Goal: Task Accomplishment & Management: Manage account settings

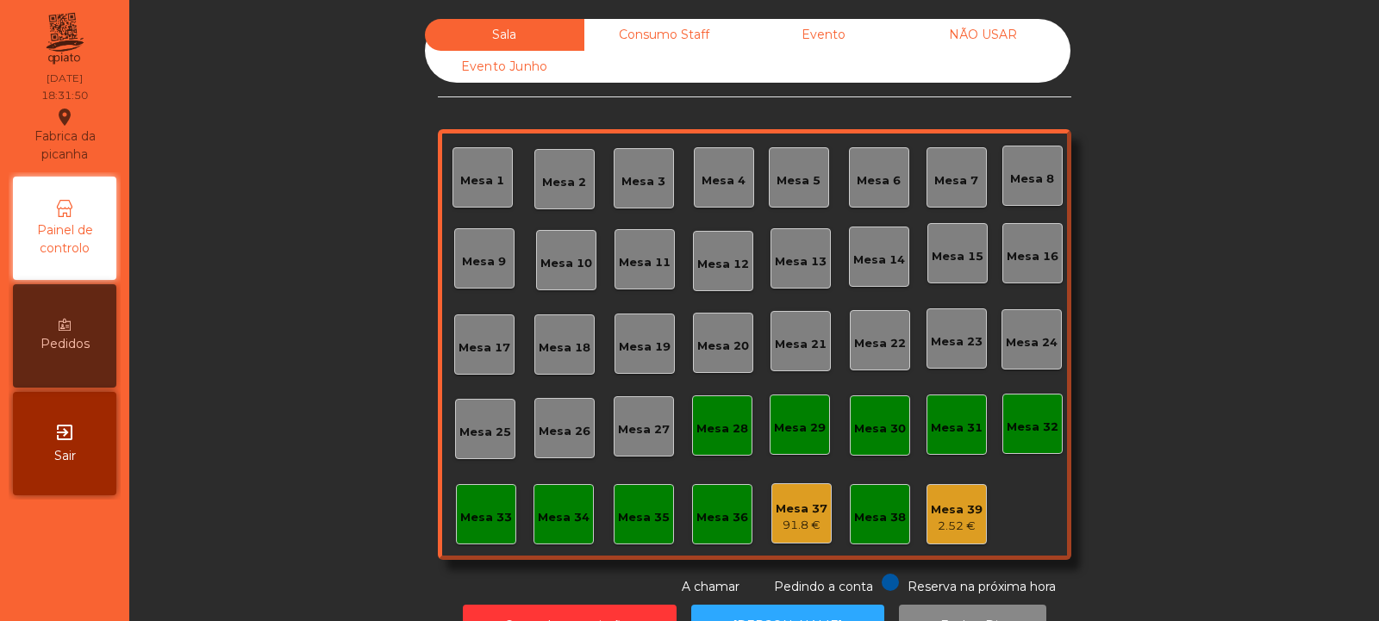
scroll to position [58, 0]
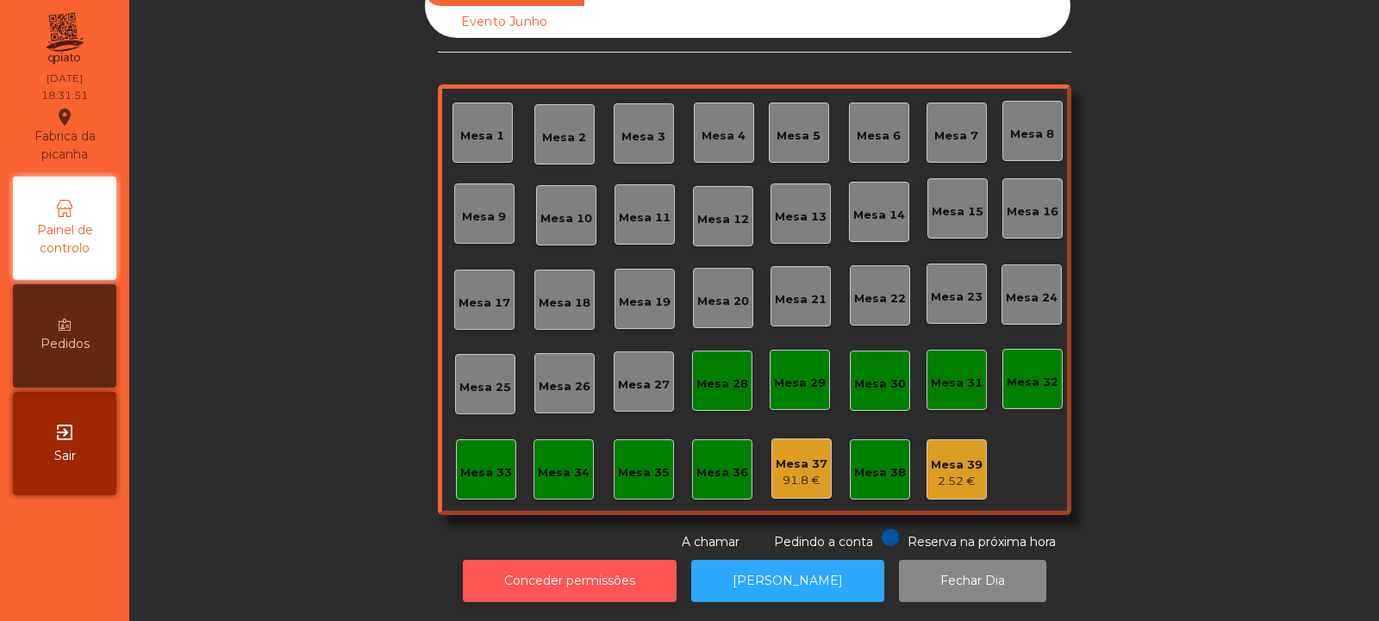
click at [582, 560] on button "Conceder permissões" at bounding box center [570, 581] width 214 height 42
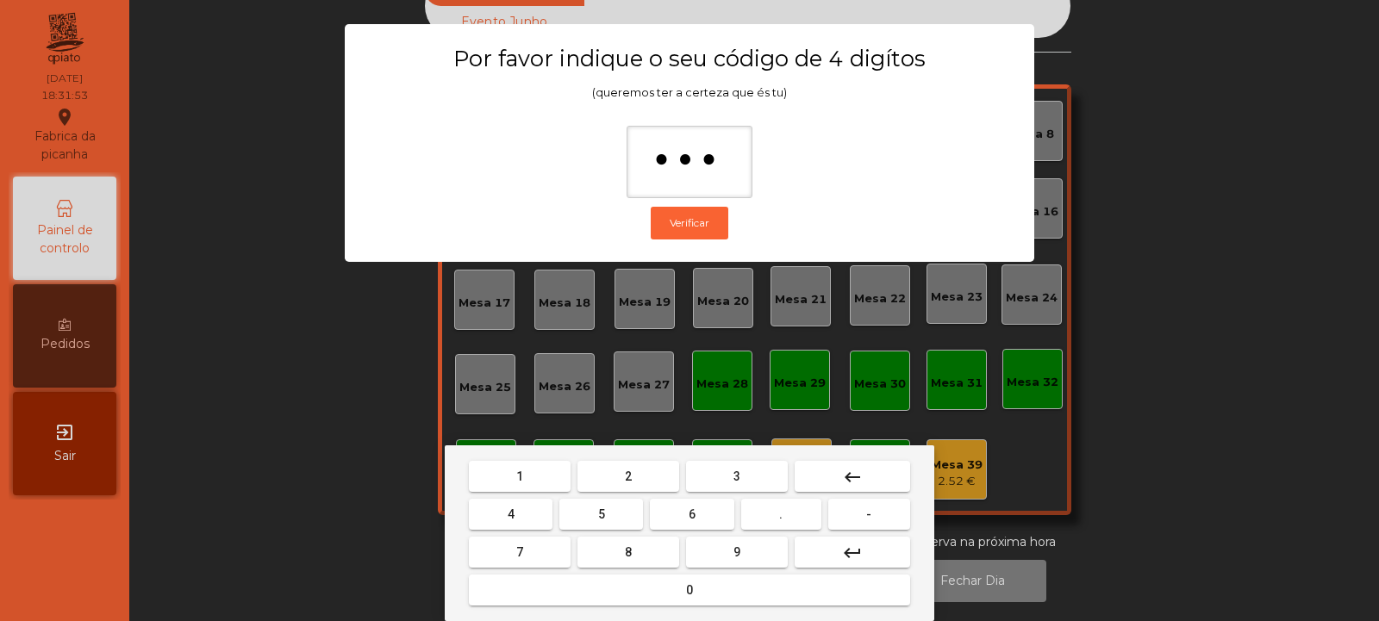
type input "****"
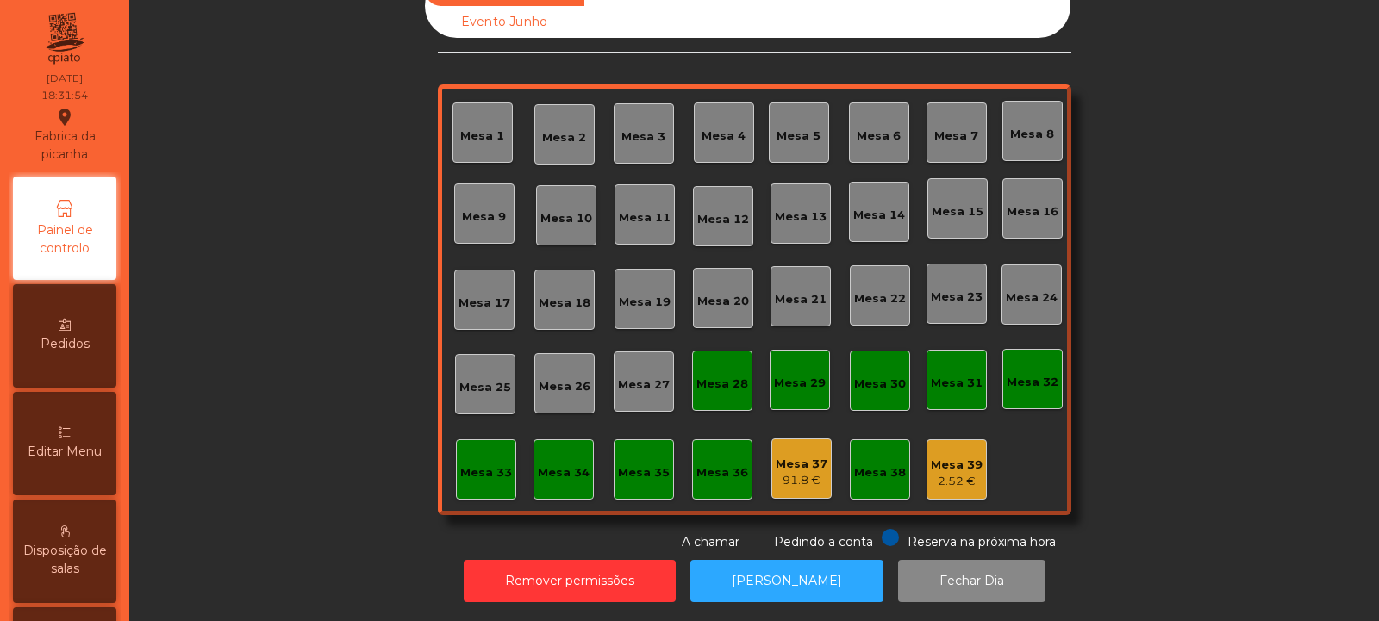
click at [78, 462] on div "Editar Menu" at bounding box center [64, 443] width 103 height 103
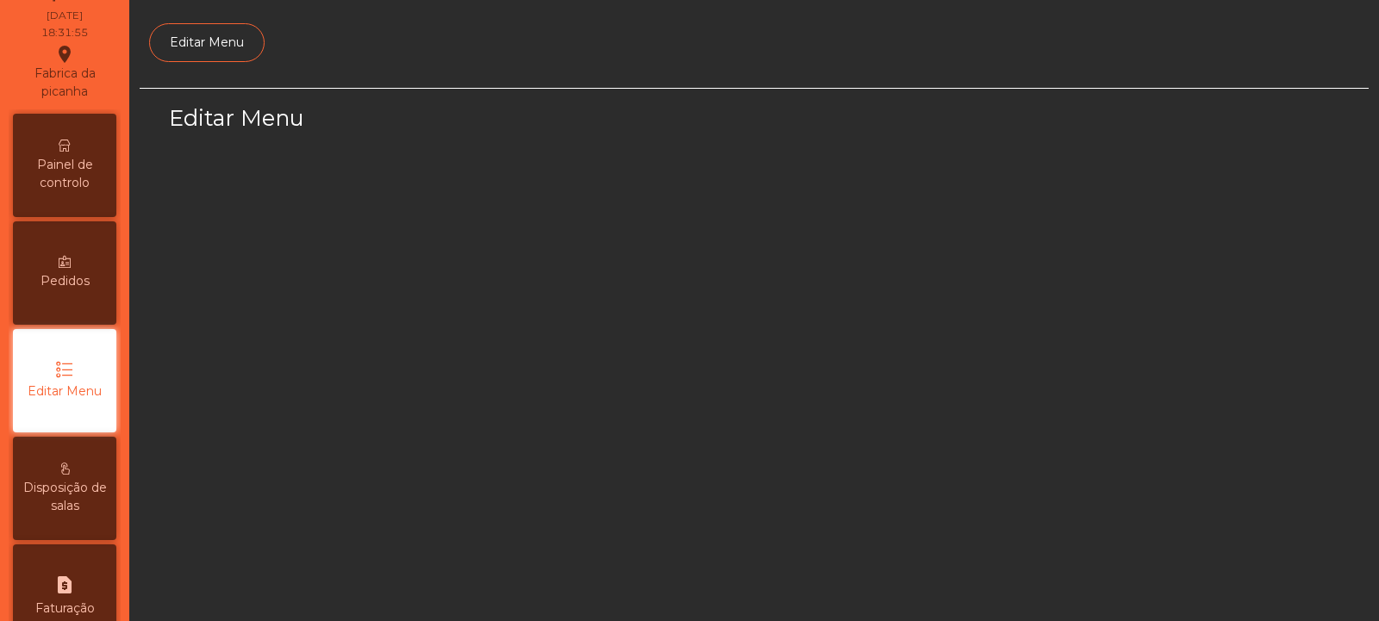
select select "*"
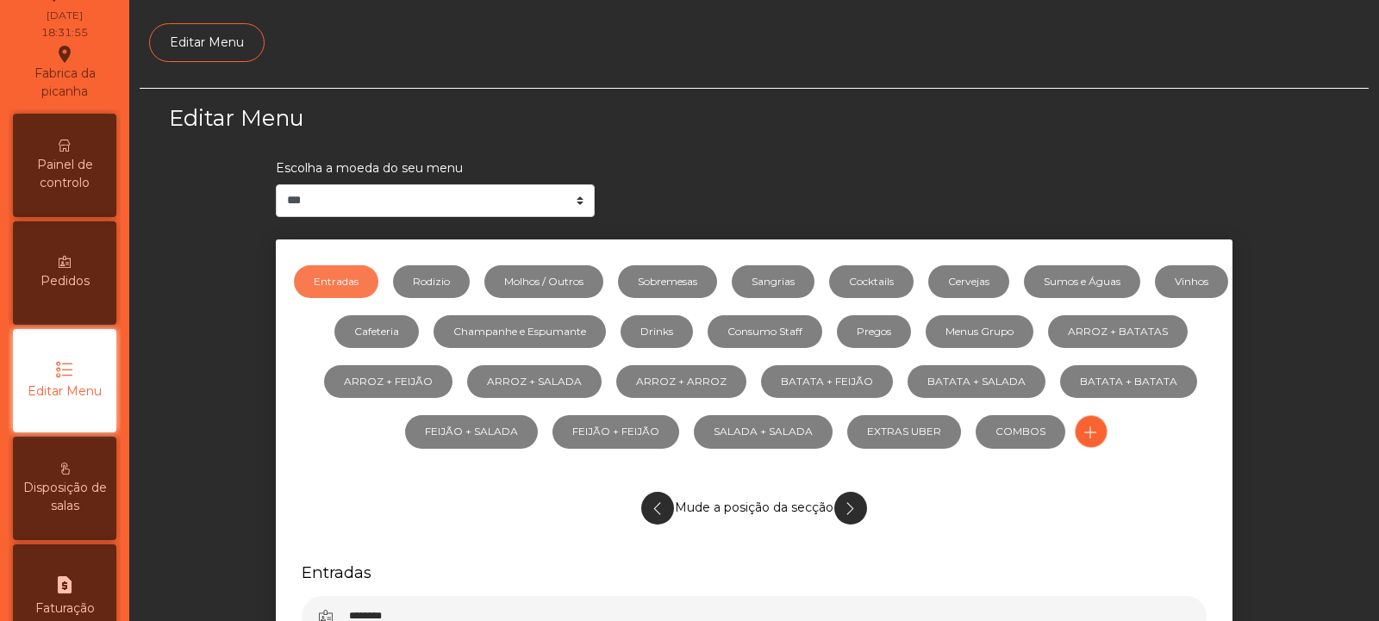
scroll to position [134, 0]
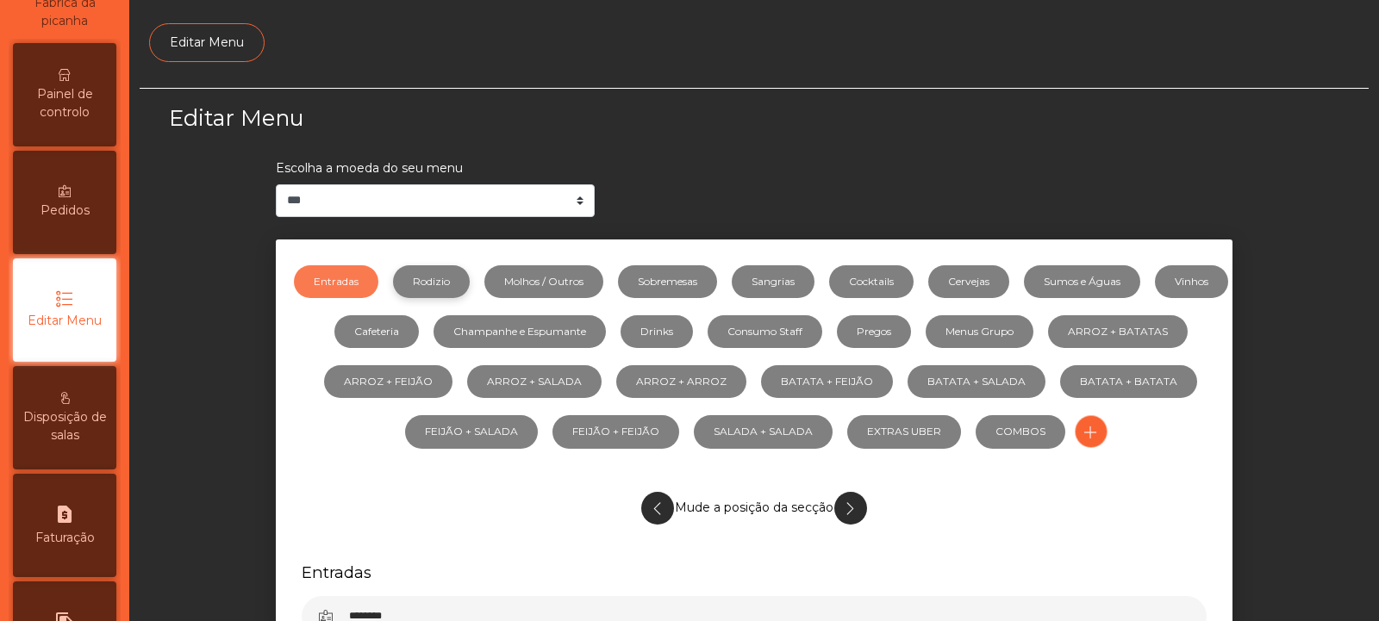
click at [467, 283] on link "Rodizio" at bounding box center [431, 281] width 77 height 33
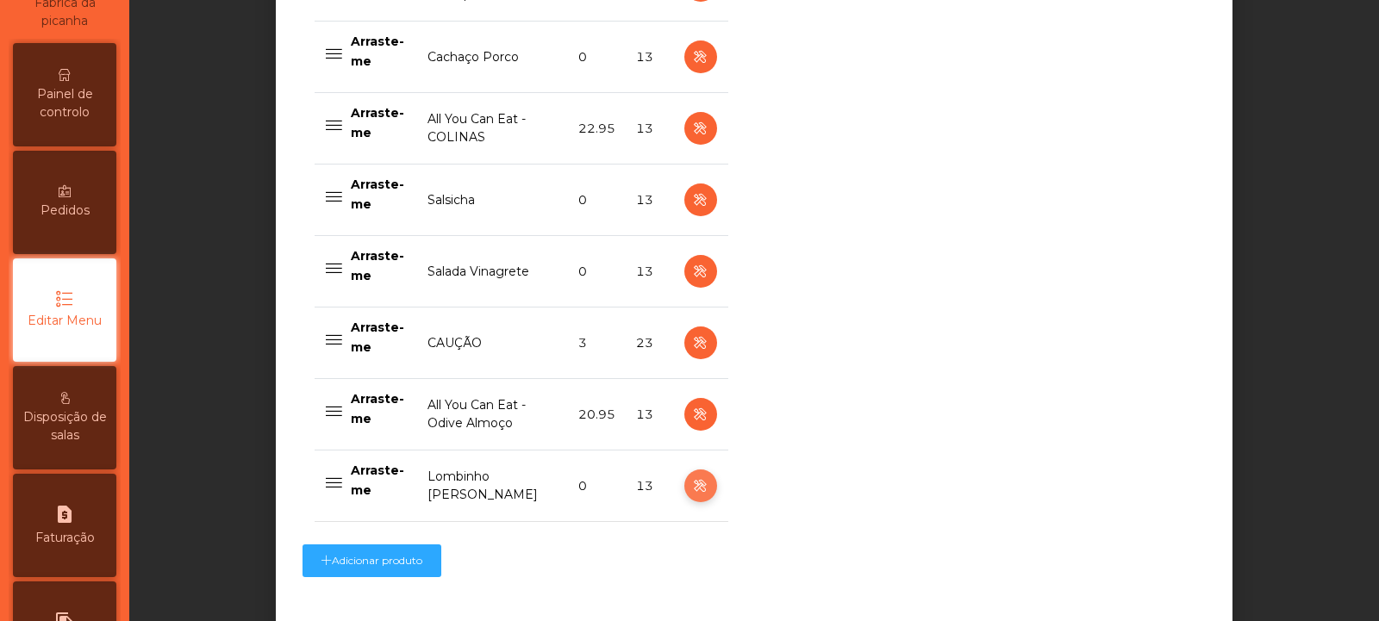
click at [693, 473] on button "button" at bounding box center [700, 486] width 33 height 33
select select "**"
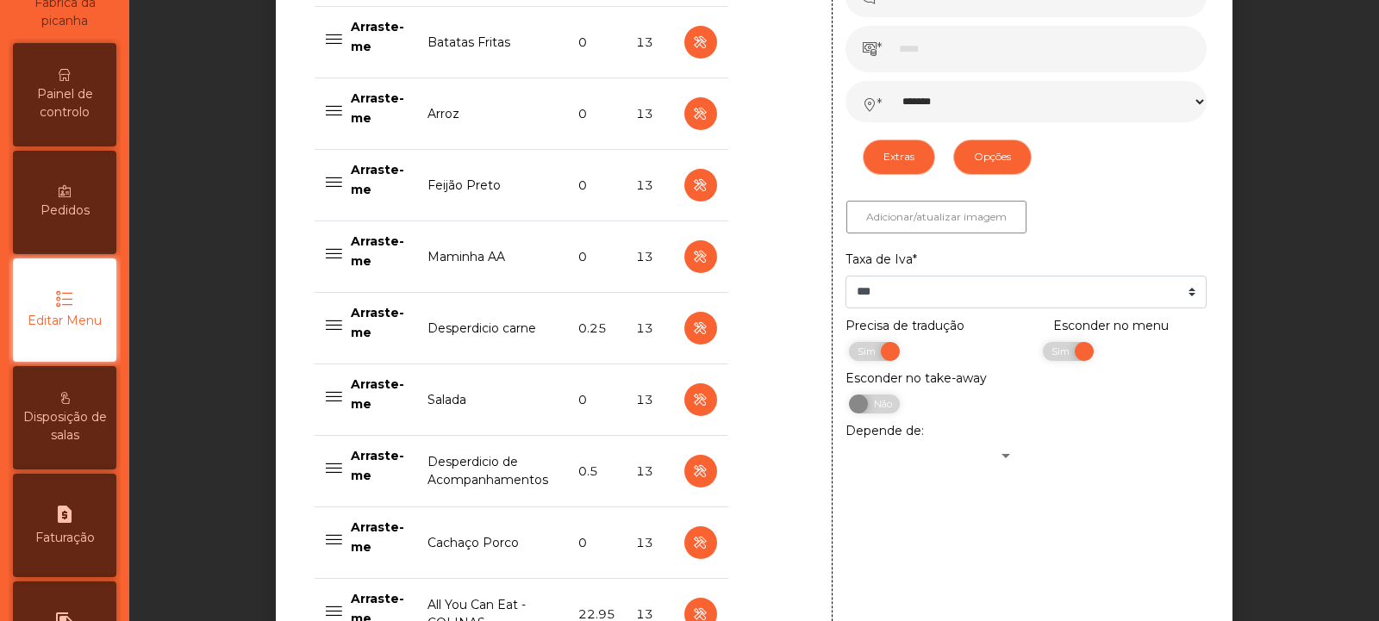
scroll to position [1009, 0]
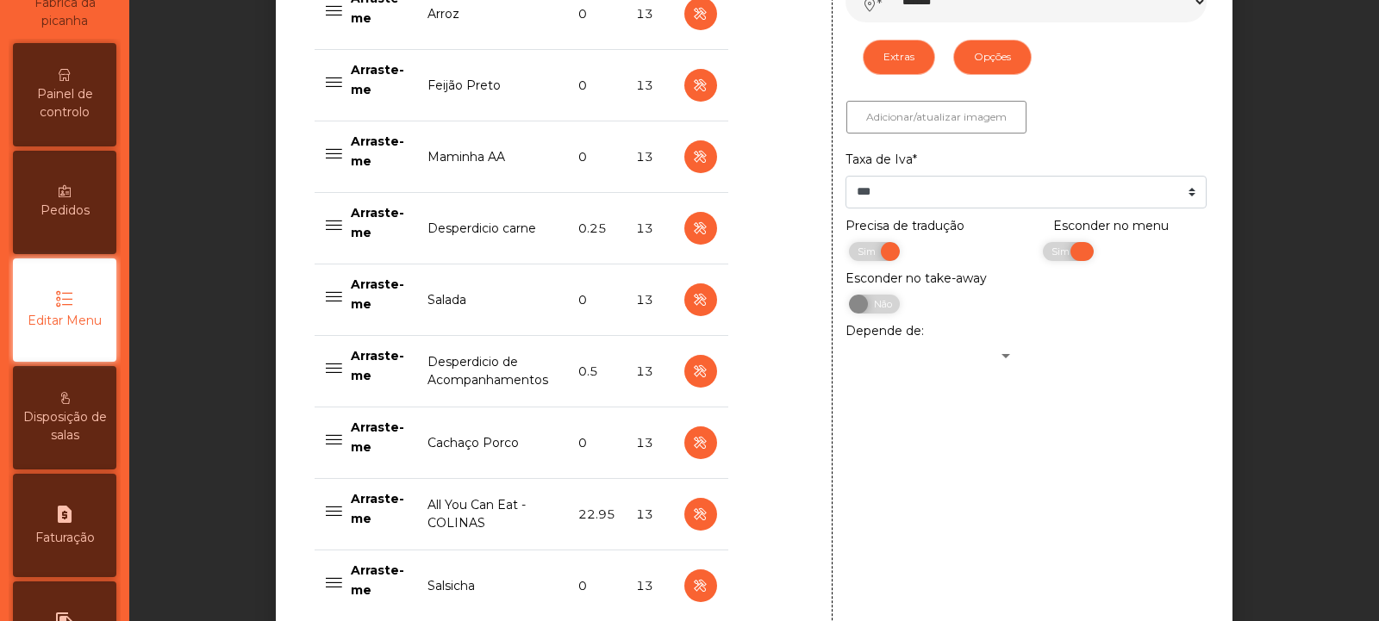
click at [1043, 255] on span "Sim" at bounding box center [1062, 251] width 43 height 19
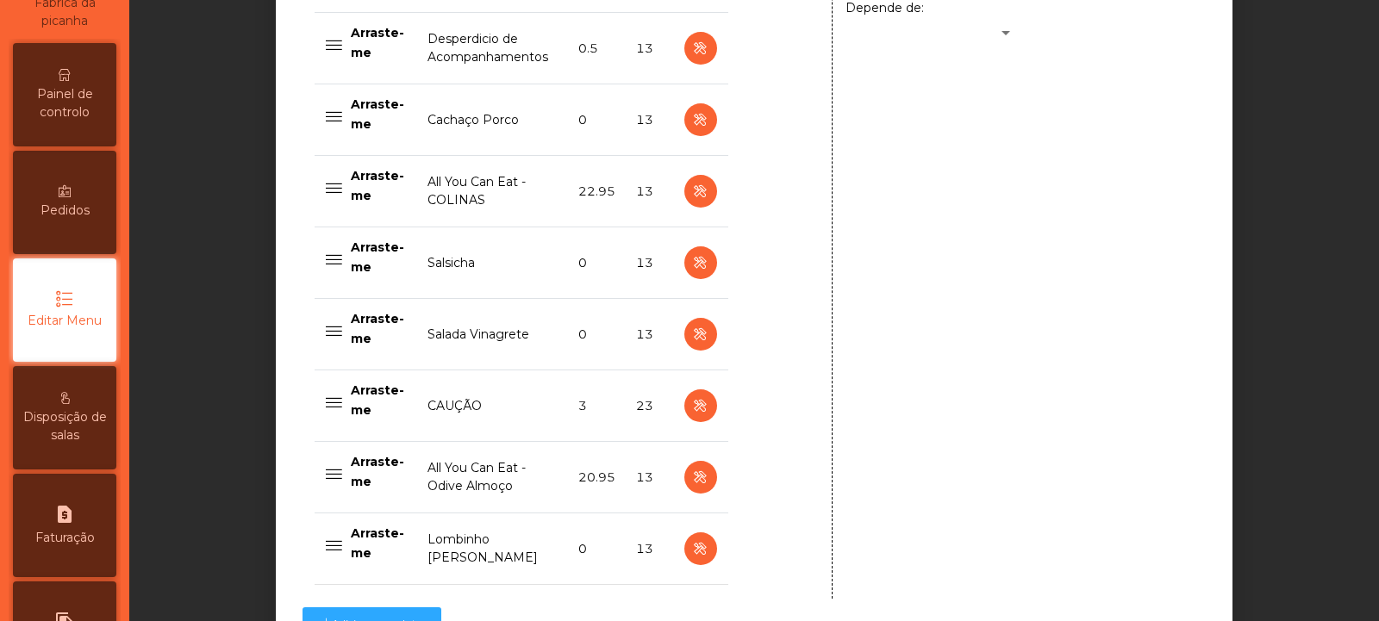
scroll to position [1512, 0]
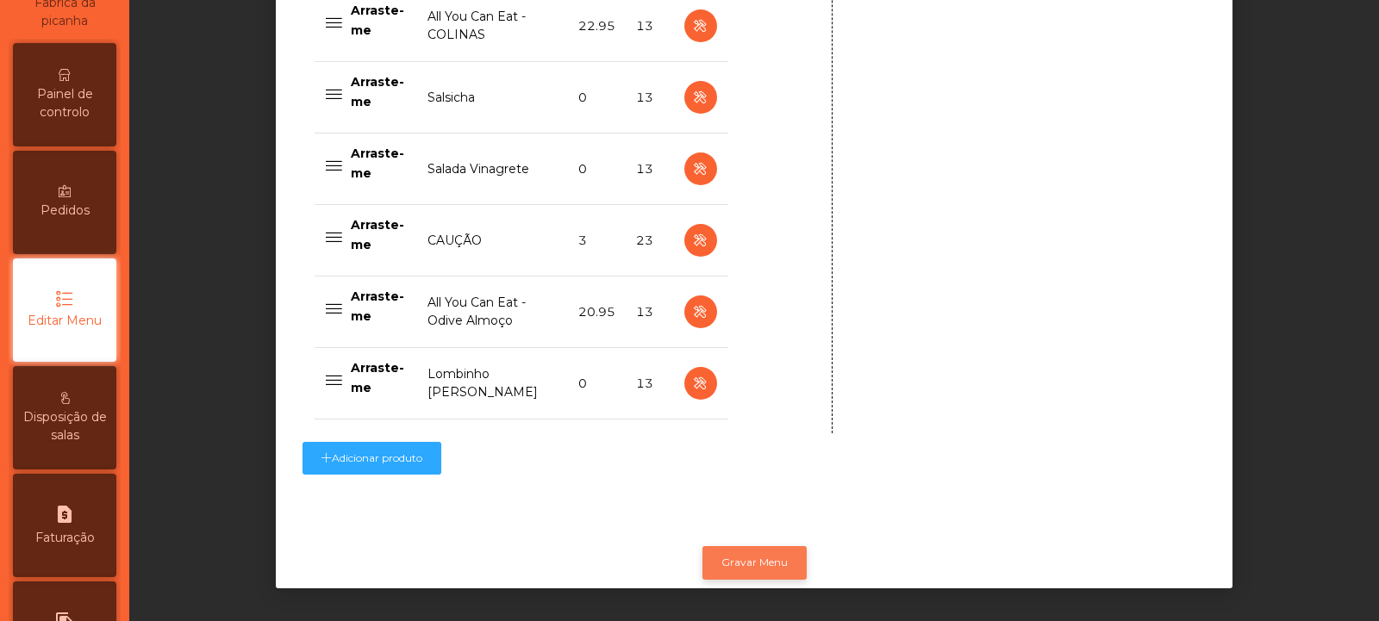
click at [751, 561] on button "Gravar Menu" at bounding box center [754, 562] width 104 height 33
